Goal: Information Seeking & Learning: Learn about a topic

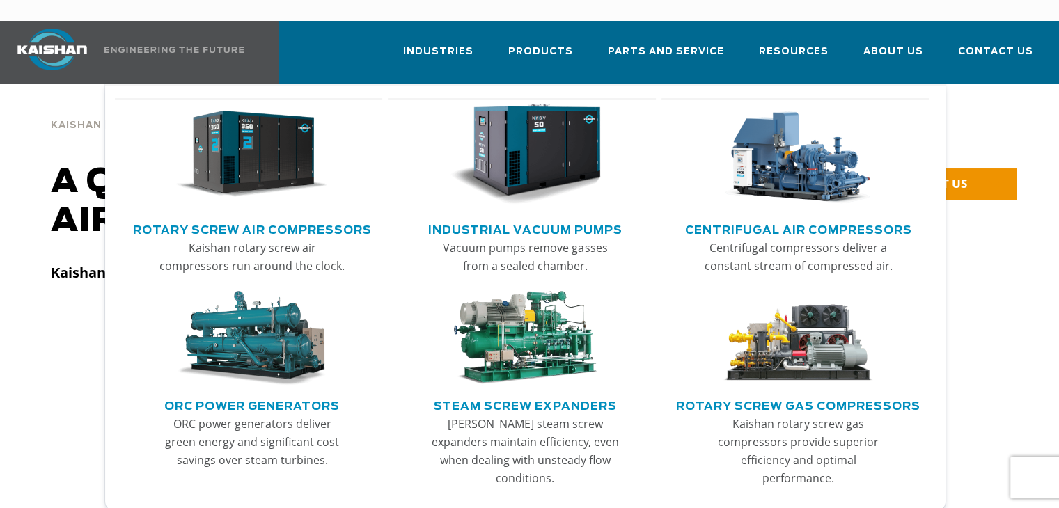
click at [271, 218] on link "Rotary Screw Air Compressors" at bounding box center [252, 228] width 239 height 21
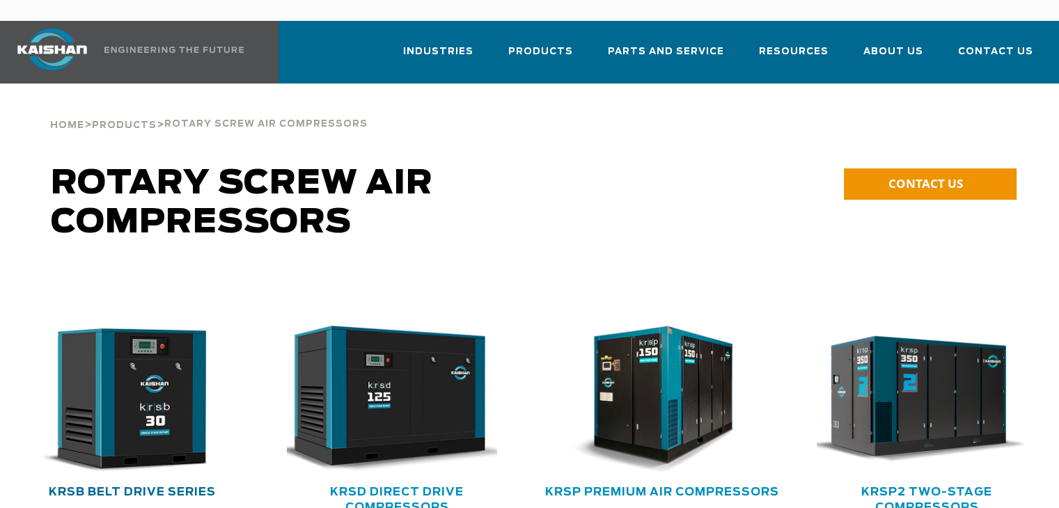
click at [122, 486] on link "KRSB Belt Drive Series" at bounding box center [132, 491] width 167 height 11
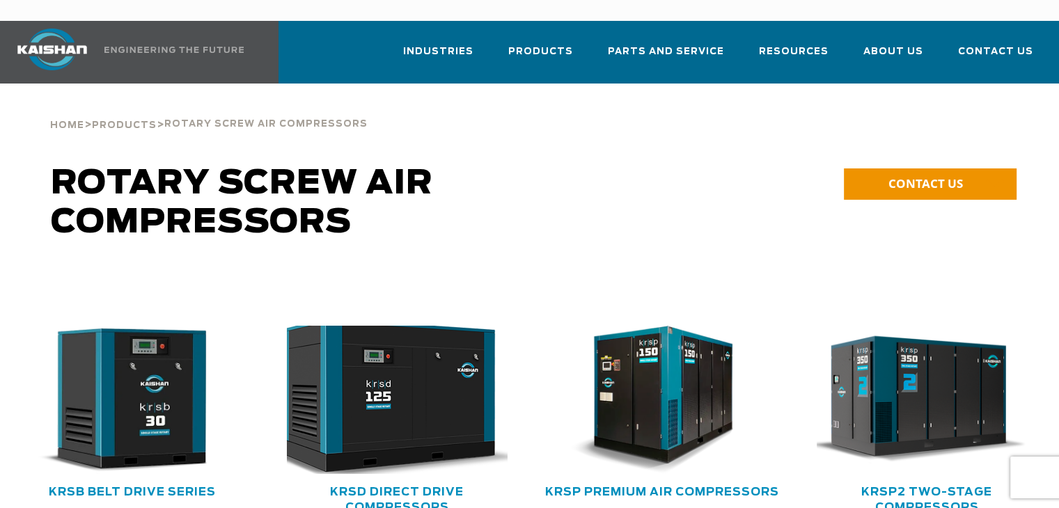
click at [408, 385] on img at bounding box center [386, 400] width 242 height 164
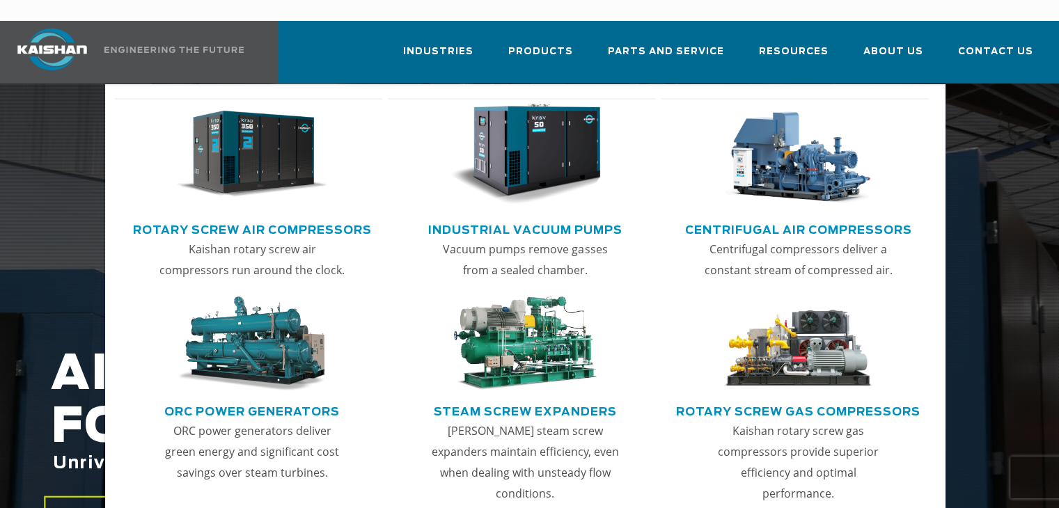
click at [586, 218] on link "Industrial Vacuum Pumps" at bounding box center [525, 228] width 194 height 21
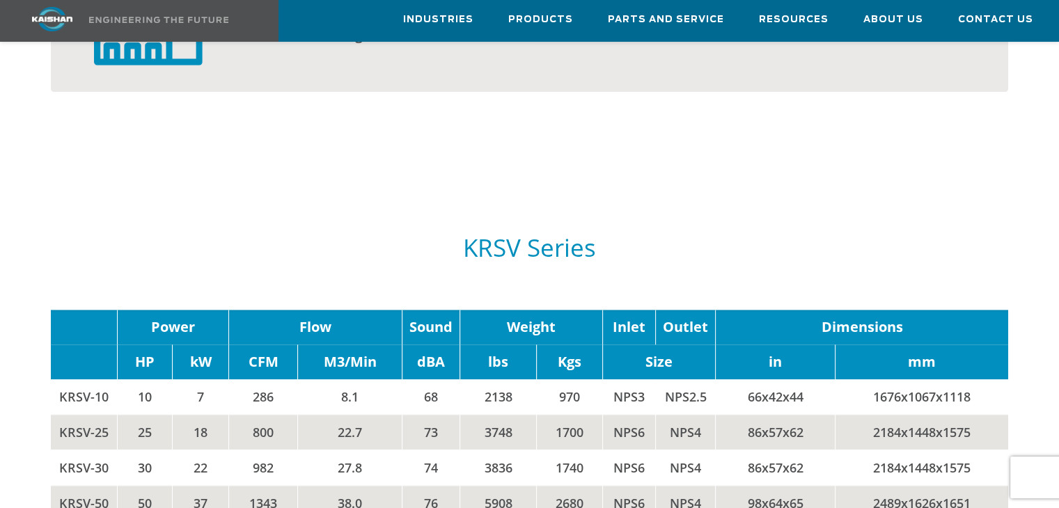
scroll to position [1682, 0]
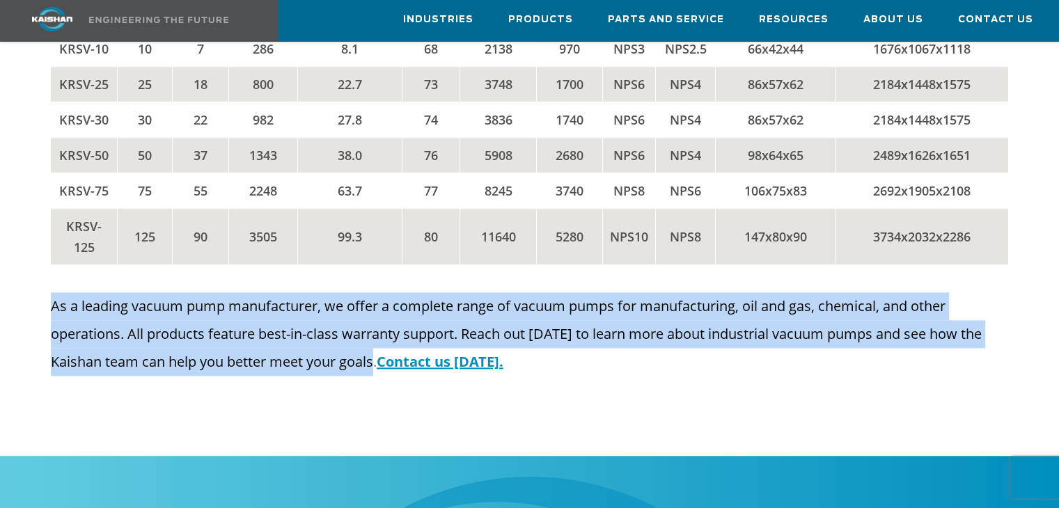
drag, startPoint x: 379, startPoint y: 338, endPoint x: 26, endPoint y: 299, distance: 355.0
click at [26, 299] on div "As a leading vacuum pump manufacturer, we offer a complete range of vacuum pump…" at bounding box center [529, 353] width 1059 height 122
